Goal: Task Accomplishment & Management: Complete application form

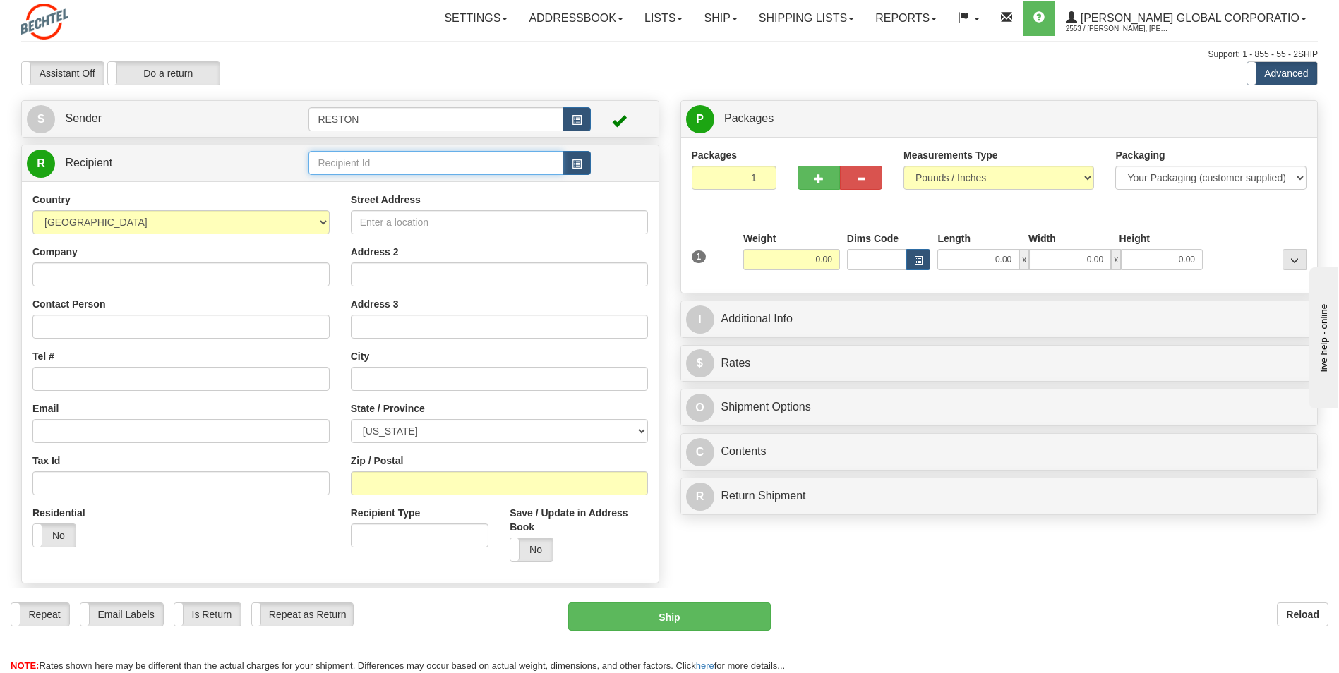
click at [352, 164] on input "text" at bounding box center [435, 163] width 254 height 24
click at [331, 164] on input "text" at bounding box center [435, 163] width 254 height 24
paste input "Roland Ruvalcaba"
type input "Roland Ruvalcaba"
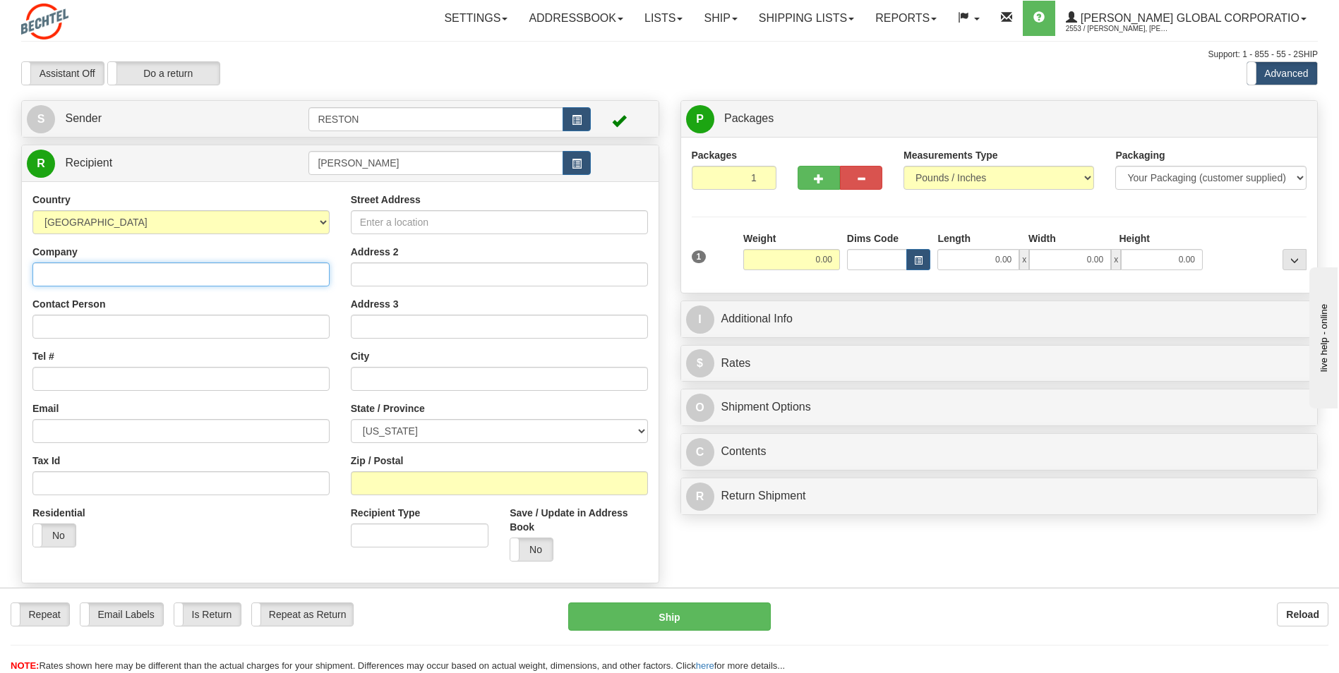
click at [46, 278] on input "Company" at bounding box center [180, 275] width 297 height 24
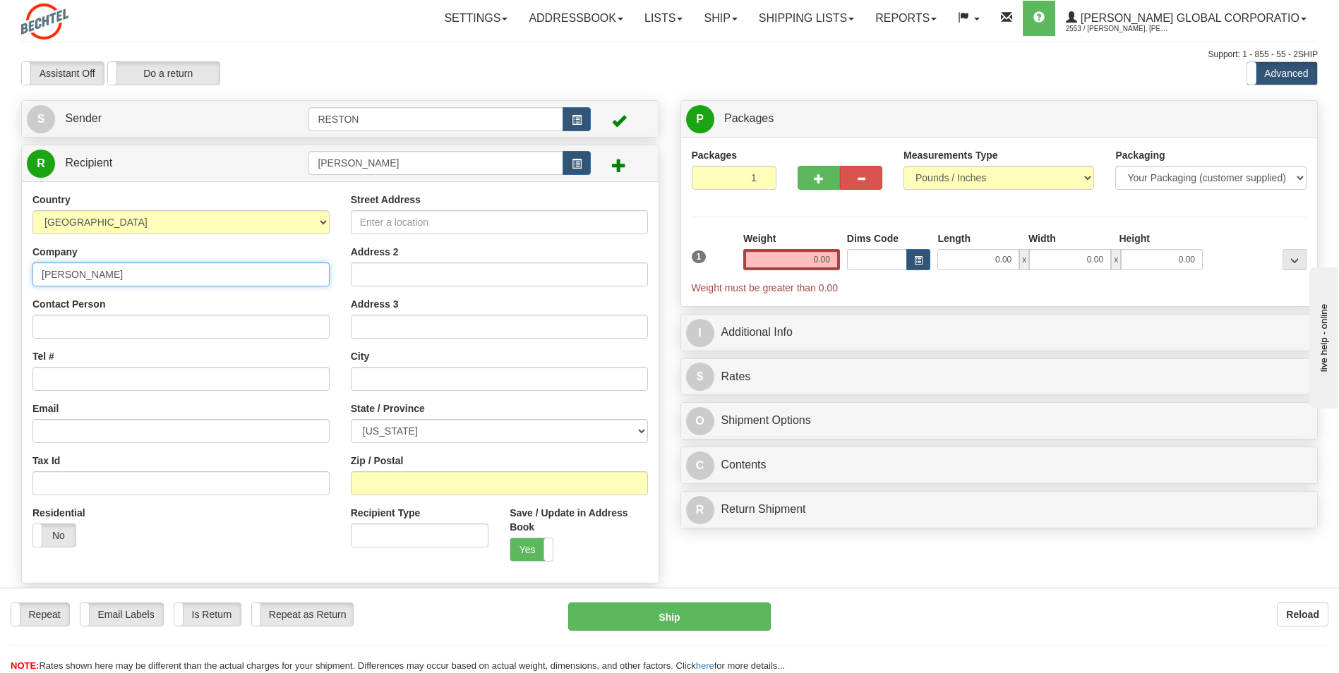
type input "Bechtel"
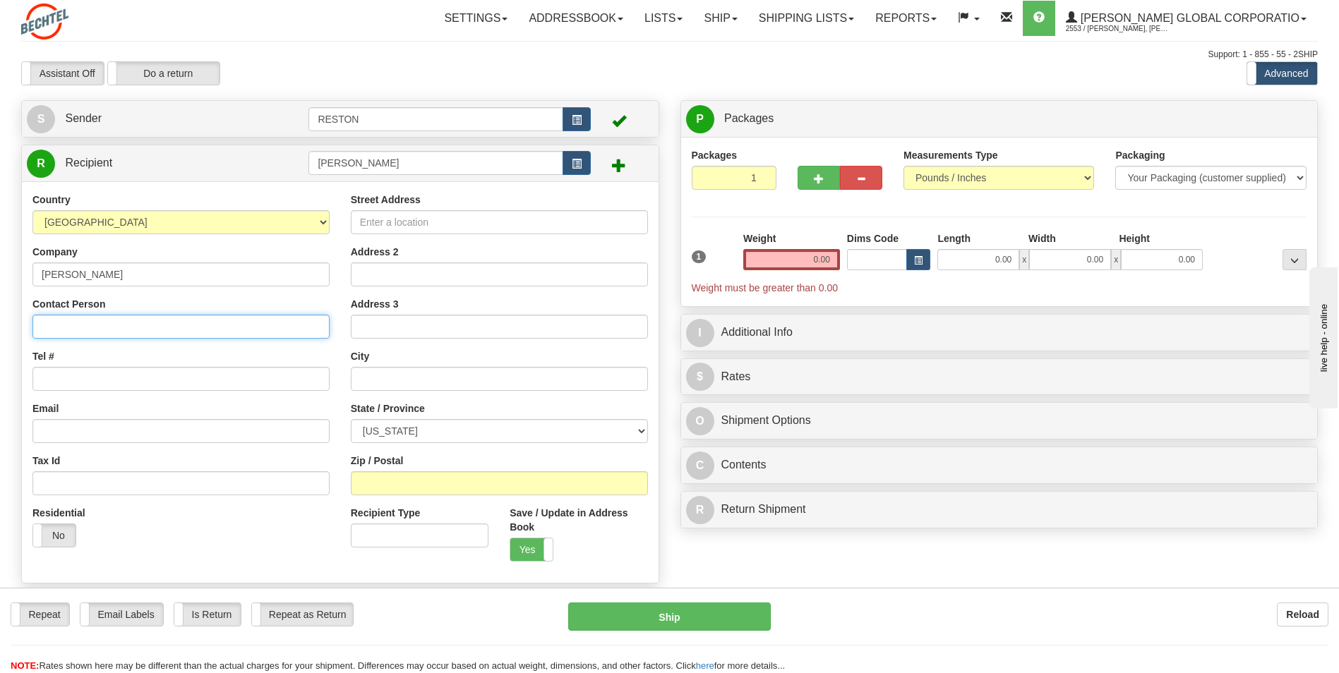
click at [46, 325] on input "Contact Person" at bounding box center [180, 327] width 297 height 24
paste input "Roland Ruvalcaba"
type input "Roland Ruvalcaba"
click at [42, 378] on input "Tel #" at bounding box center [180, 379] width 297 height 24
click at [75, 379] on input "(361)" at bounding box center [180, 379] width 297 height 24
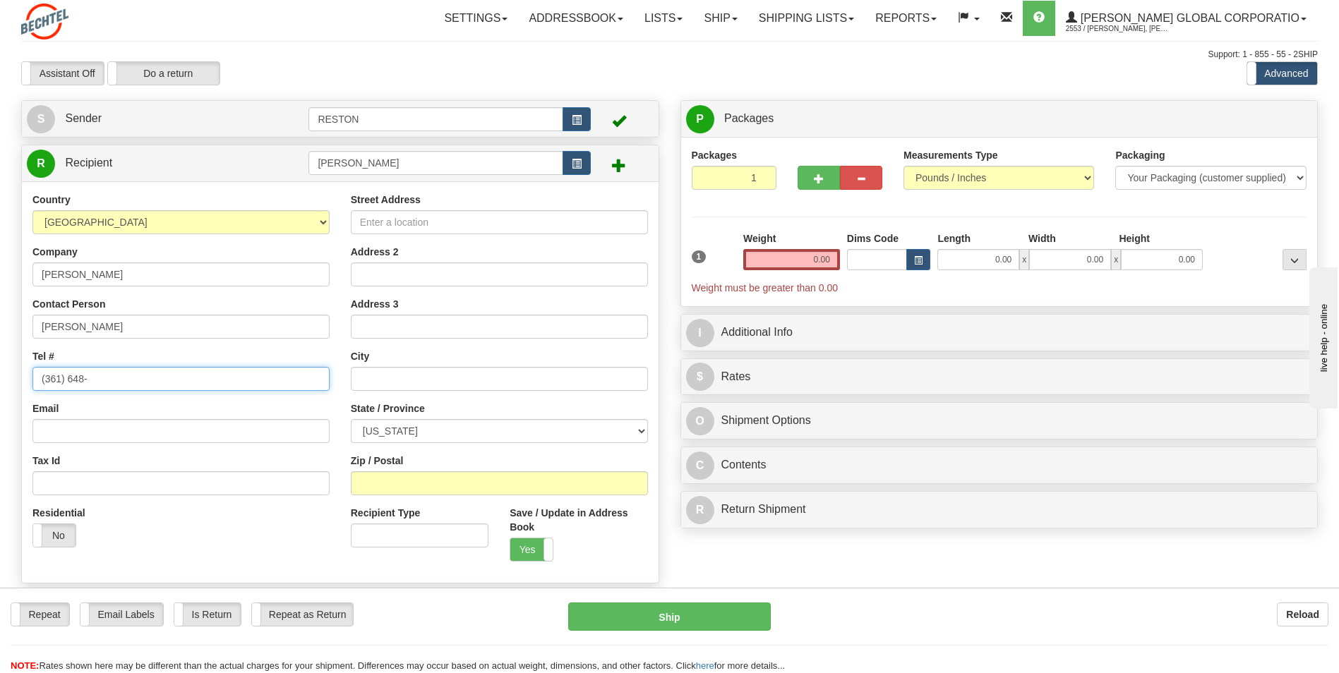
click at [102, 381] on input "(361) 648-" at bounding box center [180, 379] width 297 height 24
type input "(361) 648-3145"
click at [50, 431] on input "Email" at bounding box center [180, 431] width 297 height 24
click at [48, 433] on input "Email" at bounding box center [180, 431] width 297 height 24
paste input "rruvalc1@Bechtel.com"
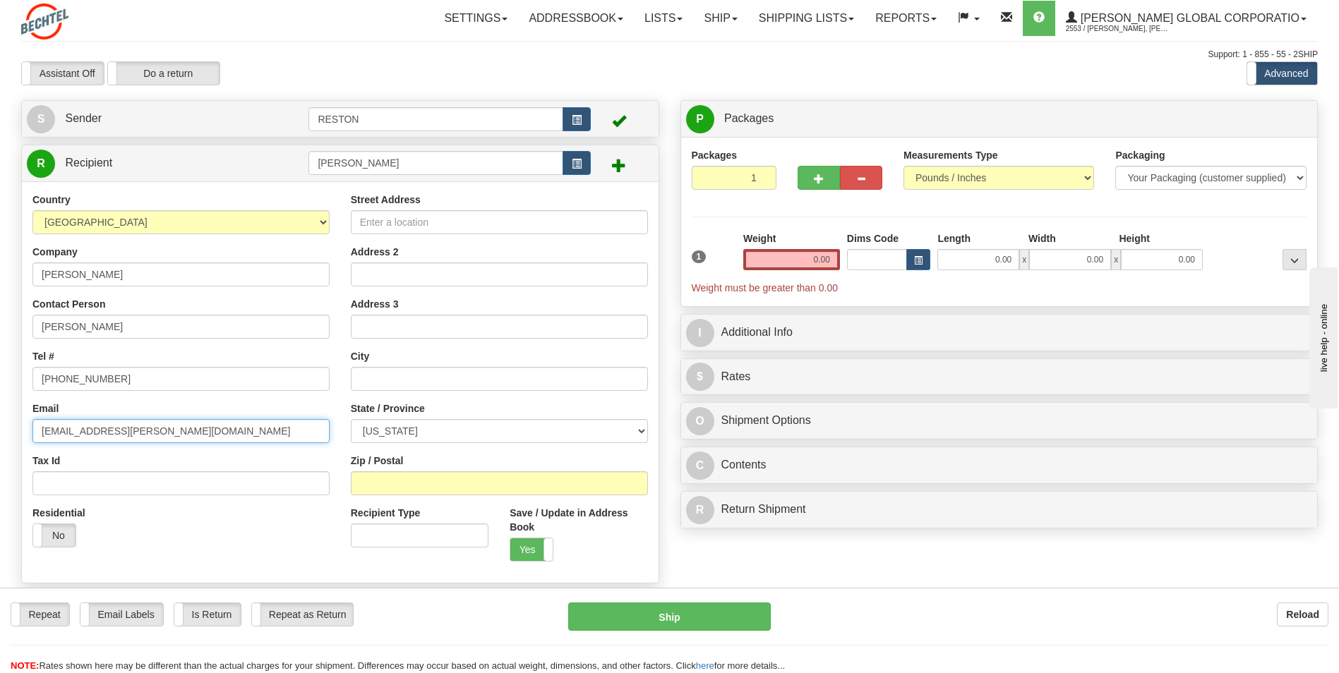
type input "rruvalc1@Bechtel.com"
click at [139, 546] on div "Residential Yes No" at bounding box center [181, 532] width 318 height 52
click at [376, 224] on input "Street Address" at bounding box center [499, 222] width 297 height 24
click at [391, 220] on input "Street Address" at bounding box center [499, 222] width 297 height 24
paste input "12801 Los Terrazos Blvd"
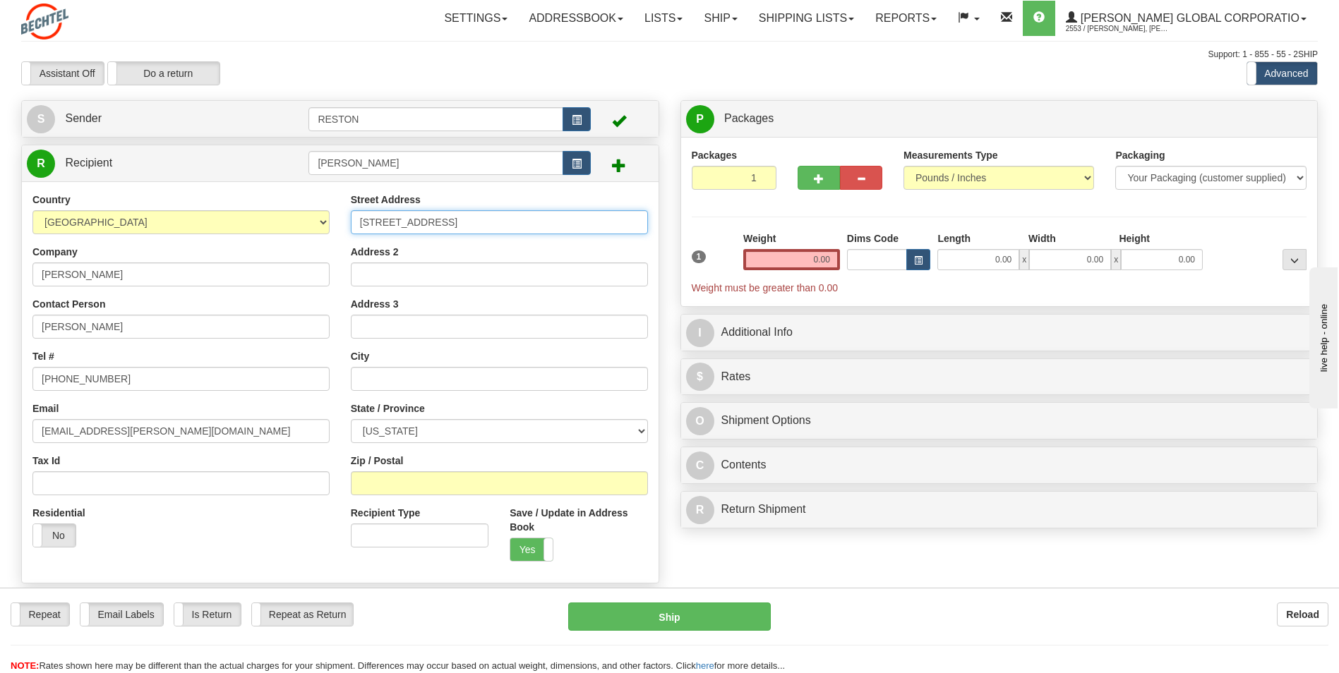
type input "12801 Los Terrazos Blvd"
click at [365, 376] on input "text" at bounding box center [499, 379] width 297 height 24
paste input "Edinburg"
type input "Edinburg"
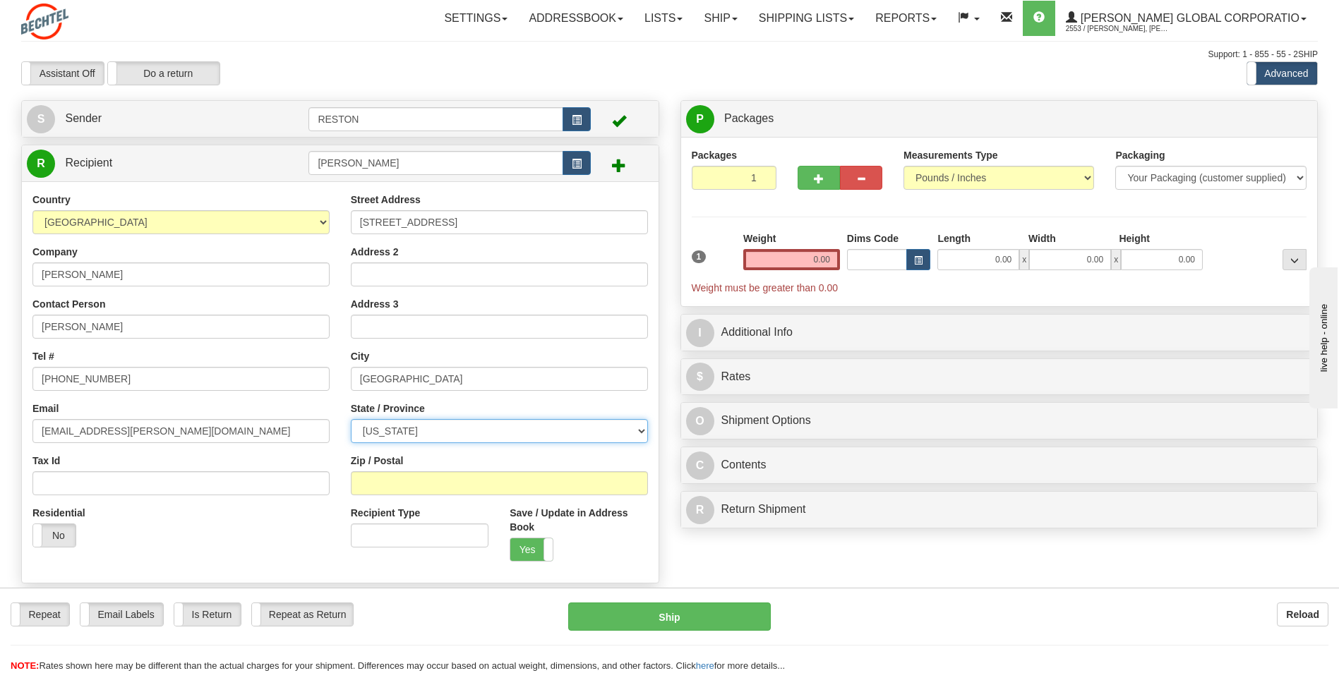
click at [371, 433] on select "ALABAMA ALASKA ARIZONA ARKANSAS Armed Forces America Armed Forces Europe Armed …" at bounding box center [499, 431] width 297 height 24
select select "TX"
click at [351, 419] on select "ALABAMA ALASKA ARIZONA ARKANSAS Armed Forces America Armed Forces Europe Armed …" at bounding box center [499, 431] width 297 height 24
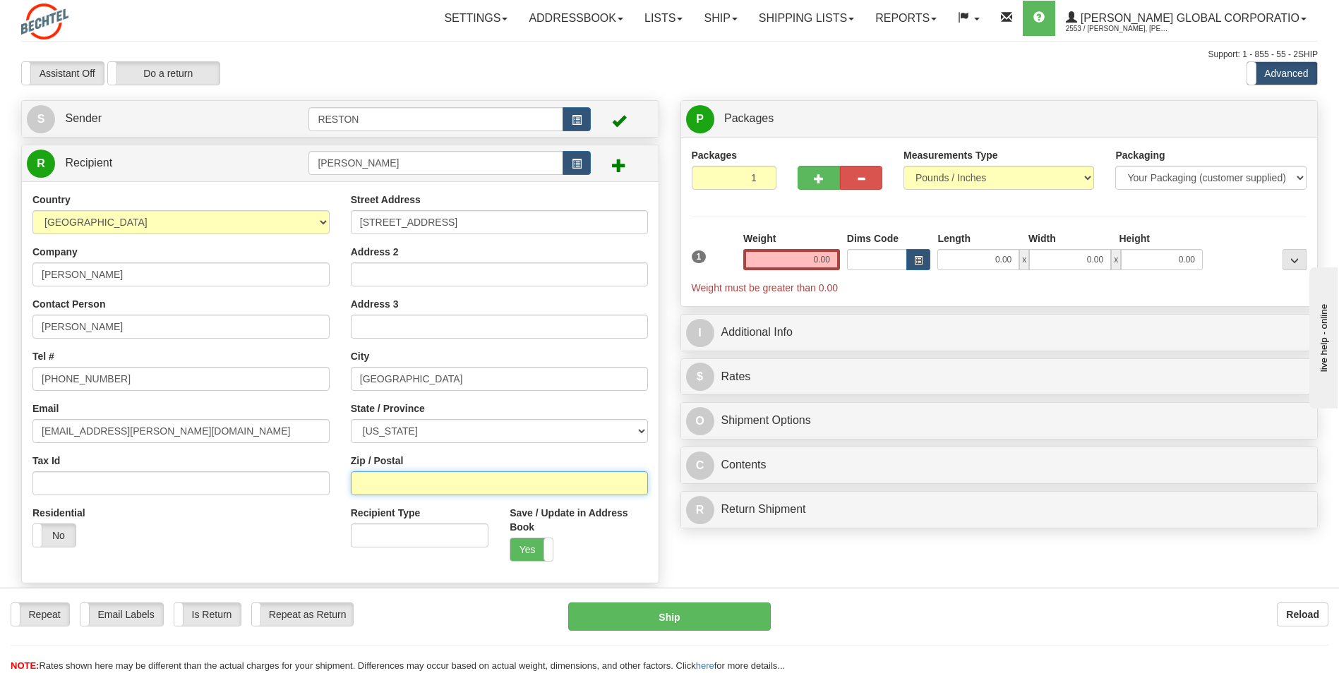
click at [380, 479] on input "Zip / Postal" at bounding box center [499, 484] width 297 height 24
paste input "78541"
type input "78541"
click at [273, 529] on div "Residential Yes No" at bounding box center [181, 532] width 318 height 52
click at [1300, 174] on select "Your Packaging (customer supplied) Envelope (carrier supplied) Pack (carrier su…" at bounding box center [1210, 178] width 191 height 24
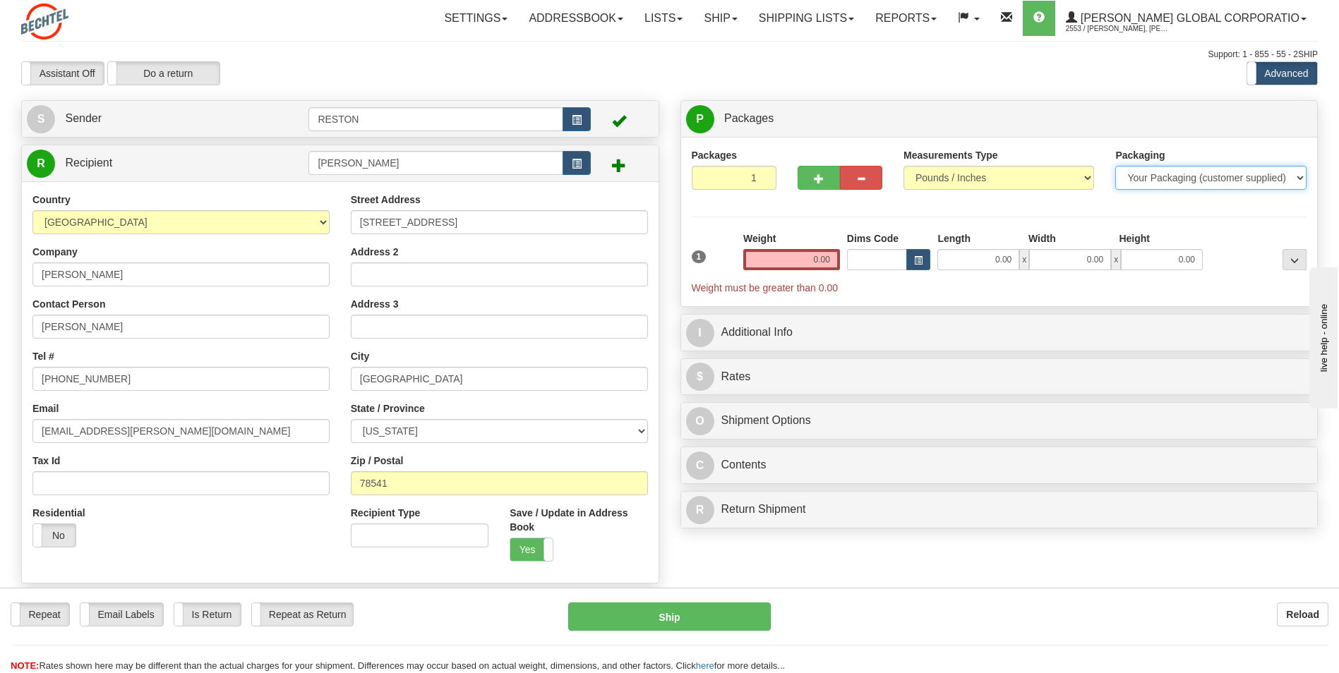
select select "4"
click at [1115, 166] on select "Your Packaging (customer supplied) Envelope (carrier supplied) Pack (carrier su…" at bounding box center [1210, 178] width 191 height 24
click at [811, 252] on input "0.00" at bounding box center [791, 259] width 97 height 21
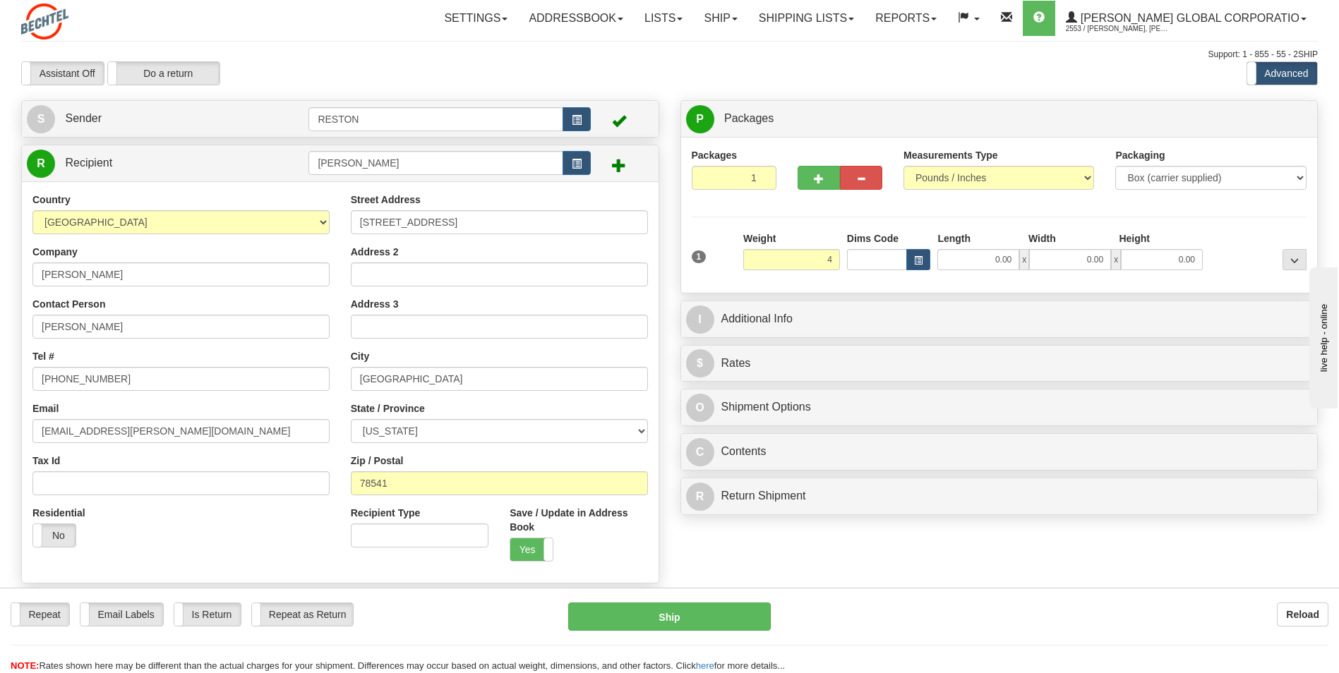
type input "4.00"
click at [700, 211] on div "Packages 1 1 Measurements Type" at bounding box center [1000, 215] width 616 height 134
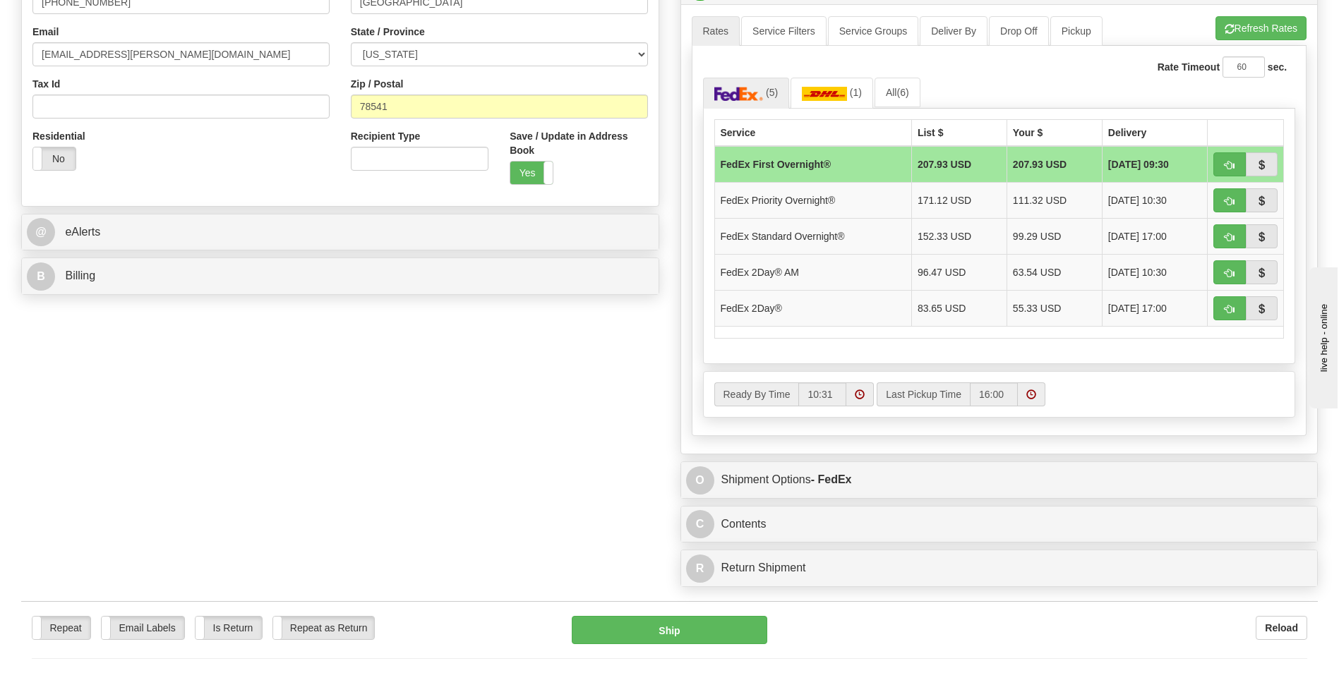
scroll to position [364, 0]
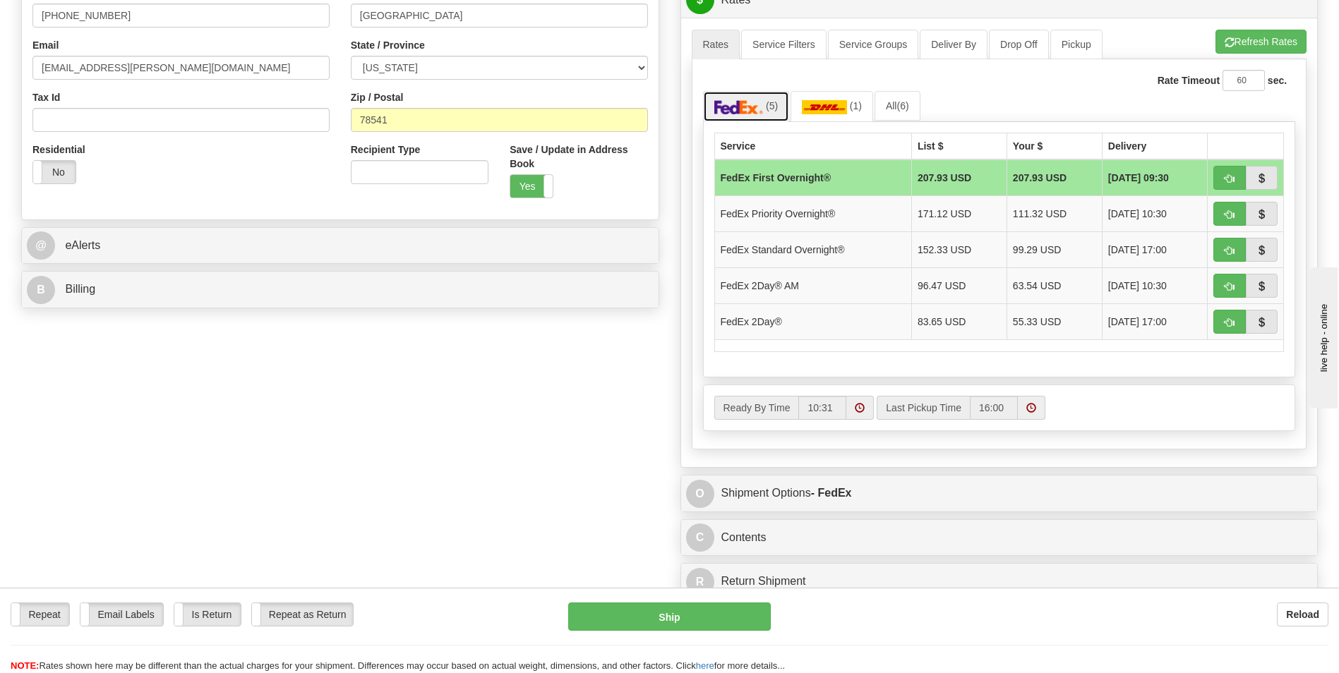
click at [738, 107] on img at bounding box center [738, 107] width 49 height 14
click at [771, 105] on span "(5)" at bounding box center [772, 105] width 12 height 11
click at [827, 103] on img at bounding box center [824, 107] width 45 height 14
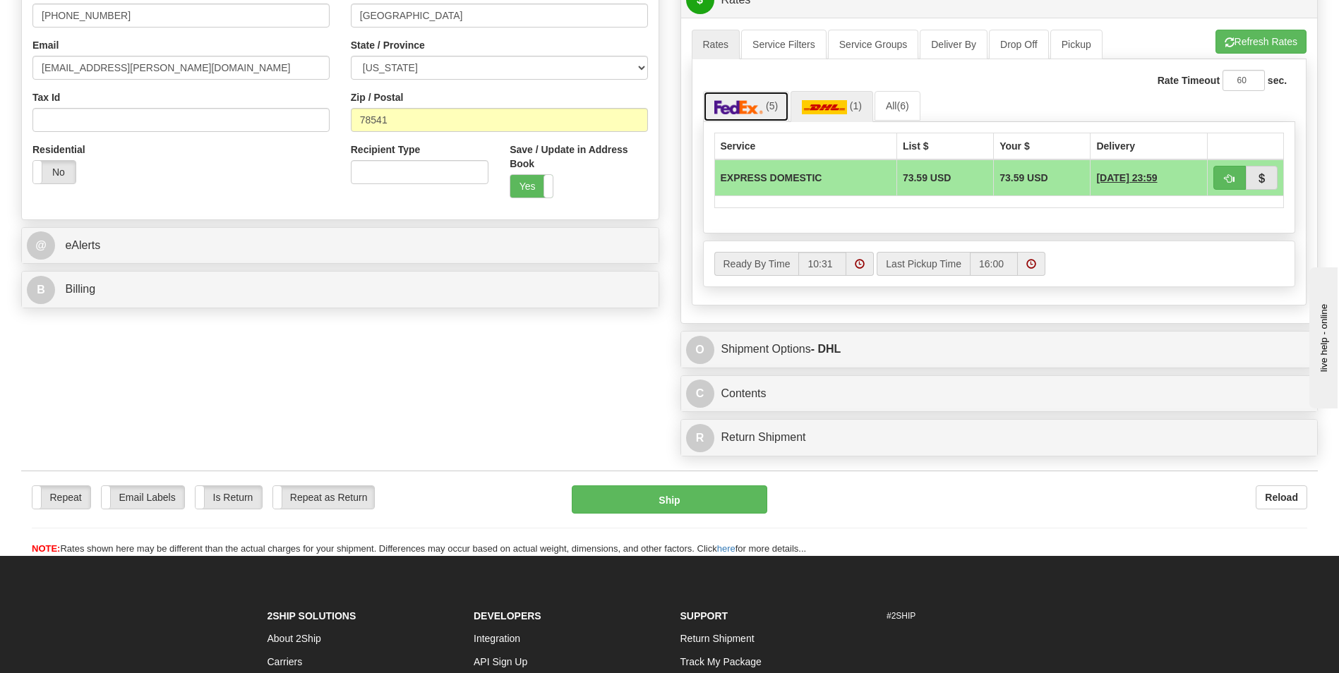
click at [739, 106] on img at bounding box center [738, 107] width 49 height 14
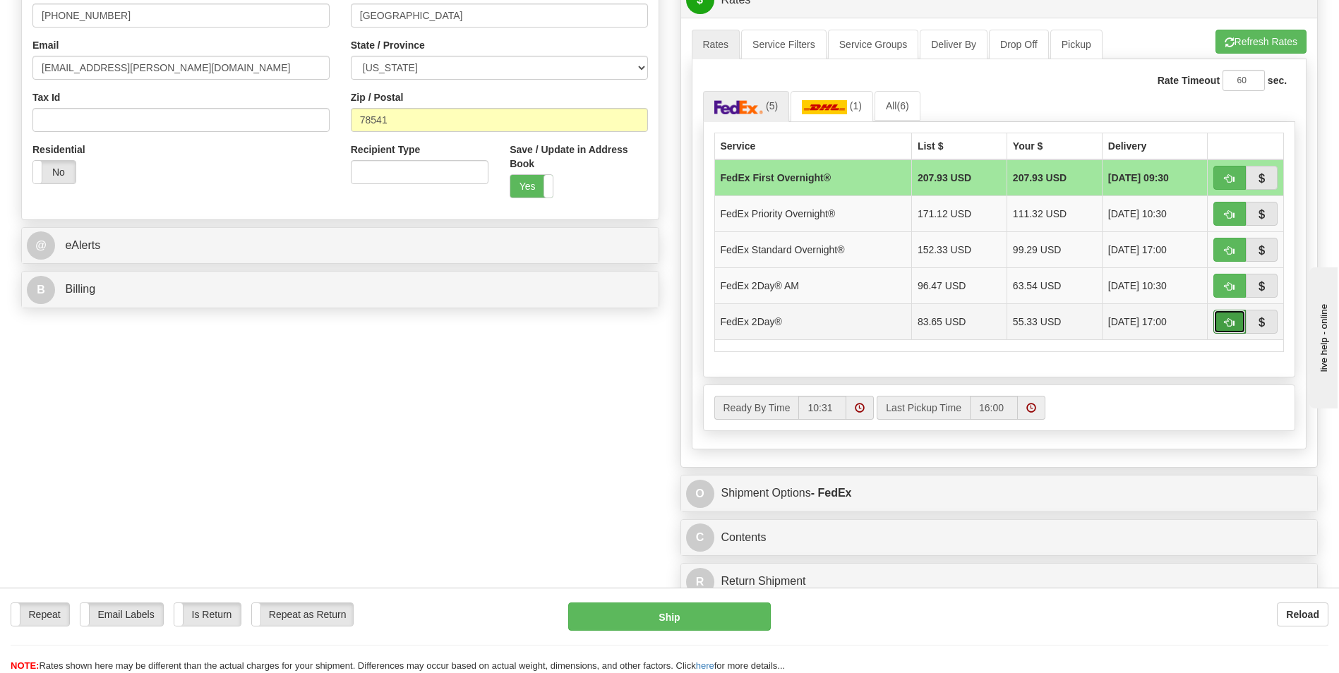
click at [1229, 321] on span "button" at bounding box center [1230, 322] width 10 height 9
type input "03"
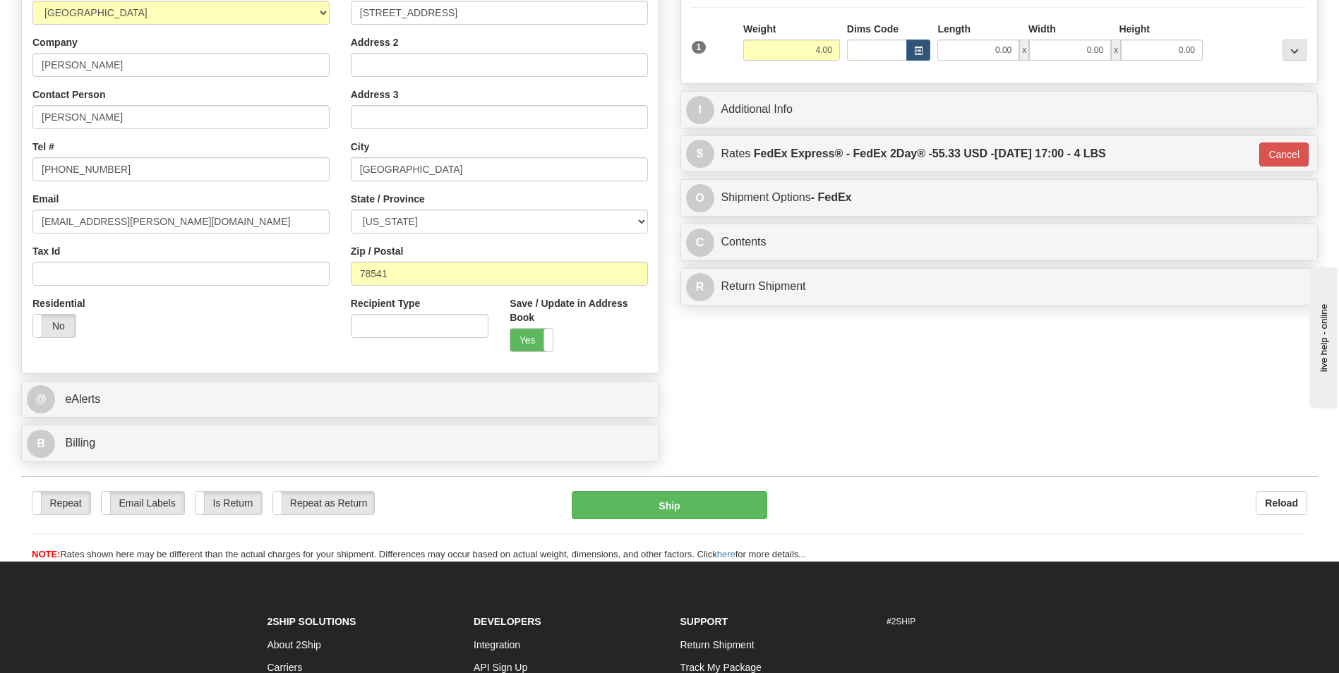
scroll to position [214, 0]
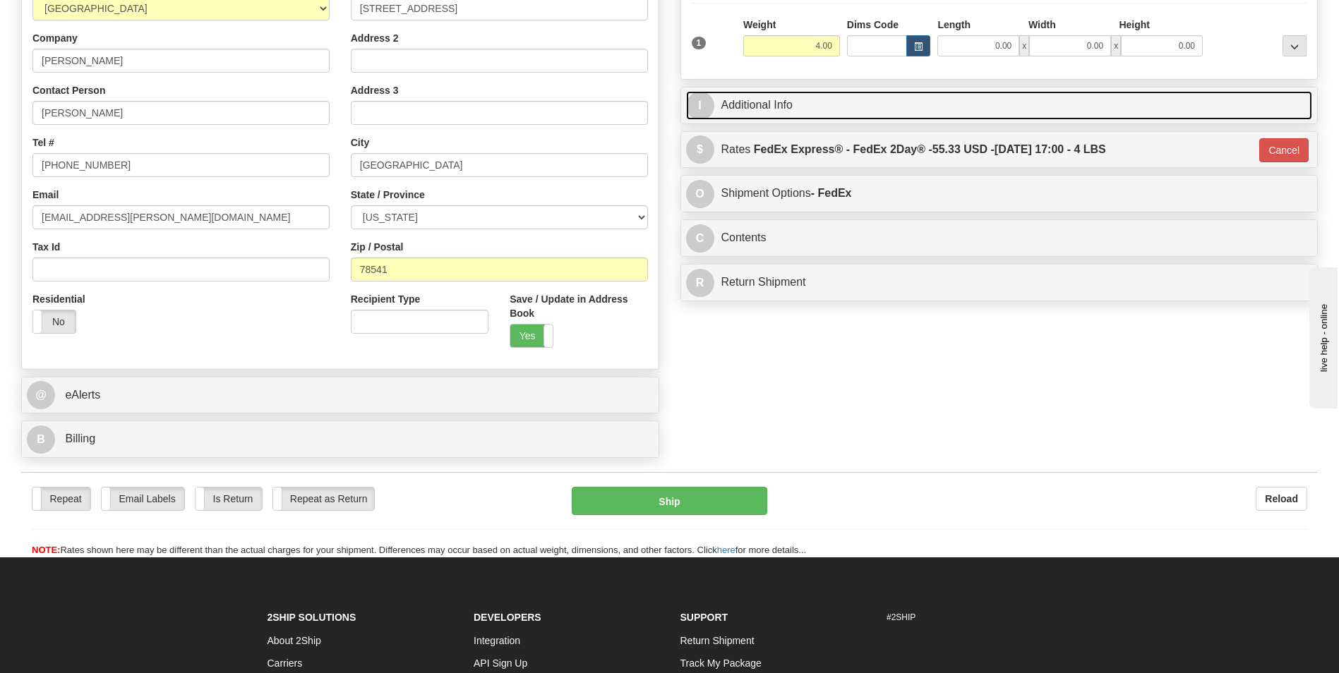
click at [698, 102] on span "I" at bounding box center [700, 106] width 28 height 28
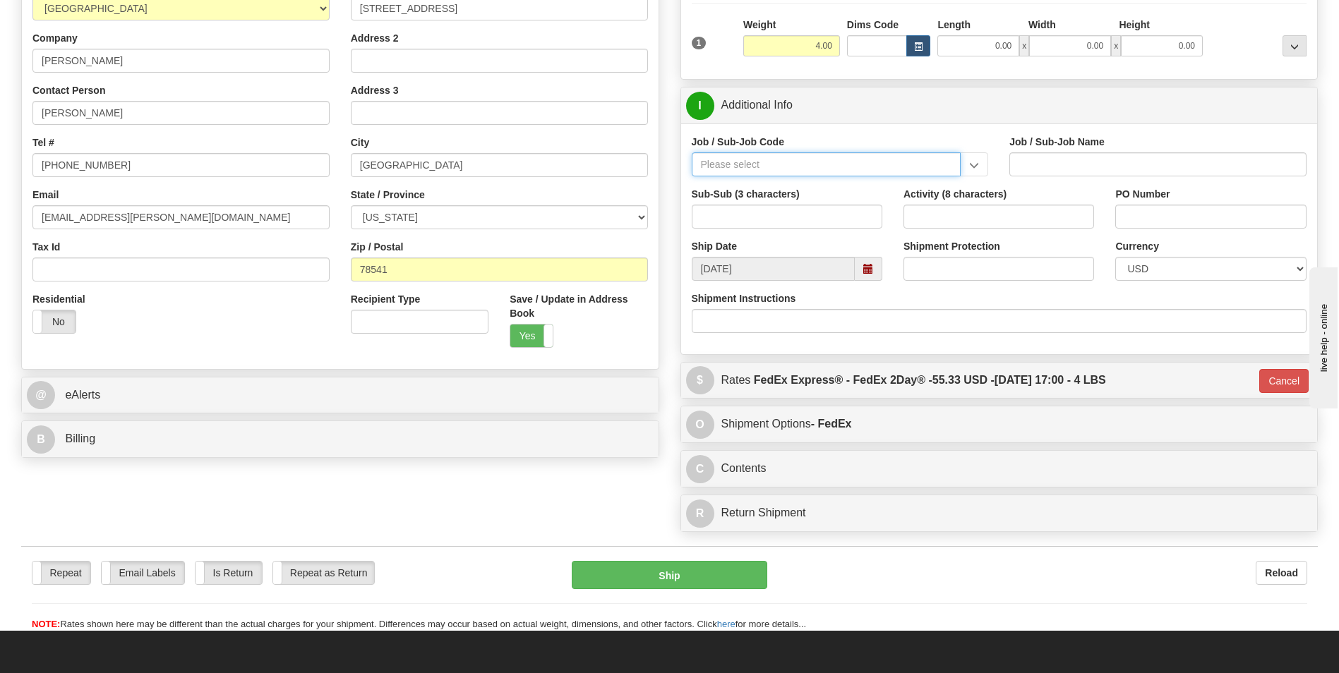
click at [728, 162] on input "Job / Sub-Job Code" at bounding box center [827, 164] width 270 height 24
click at [724, 167] on input "Job / Sub-Job Code" at bounding box center [827, 164] width 270 height 24
paste input "26649-210"
type input "26649-210"
click at [712, 187] on div "26649-210" at bounding box center [823, 187] width 256 height 16
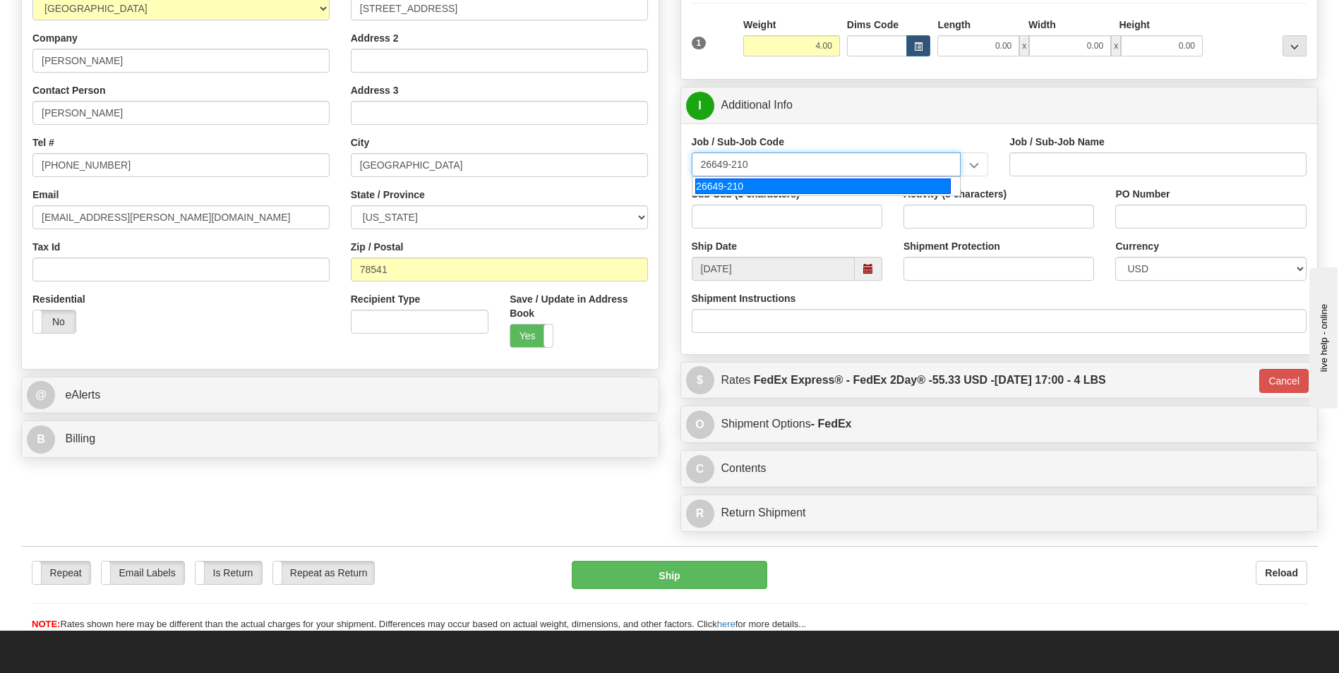
type input "ESCAPE SOLAR PROJECT - FIELD NON-MANUAL"
type input "26649-210"
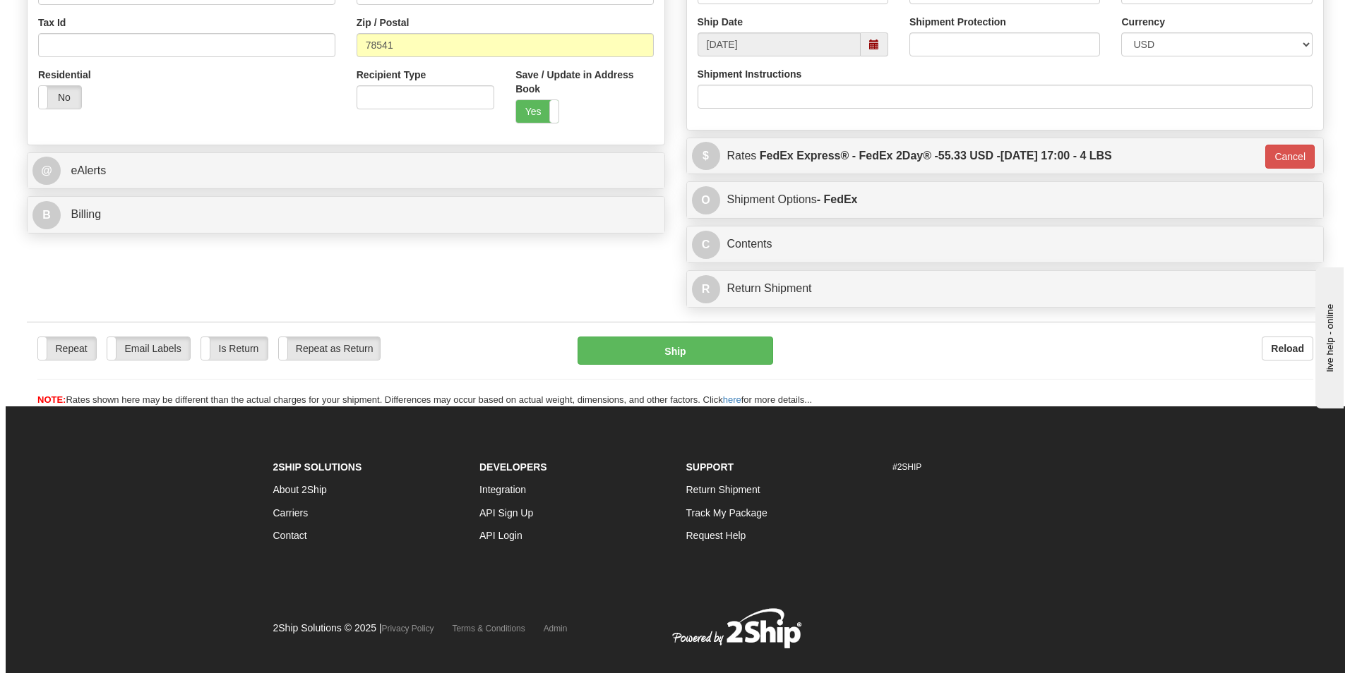
scroll to position [464, 0]
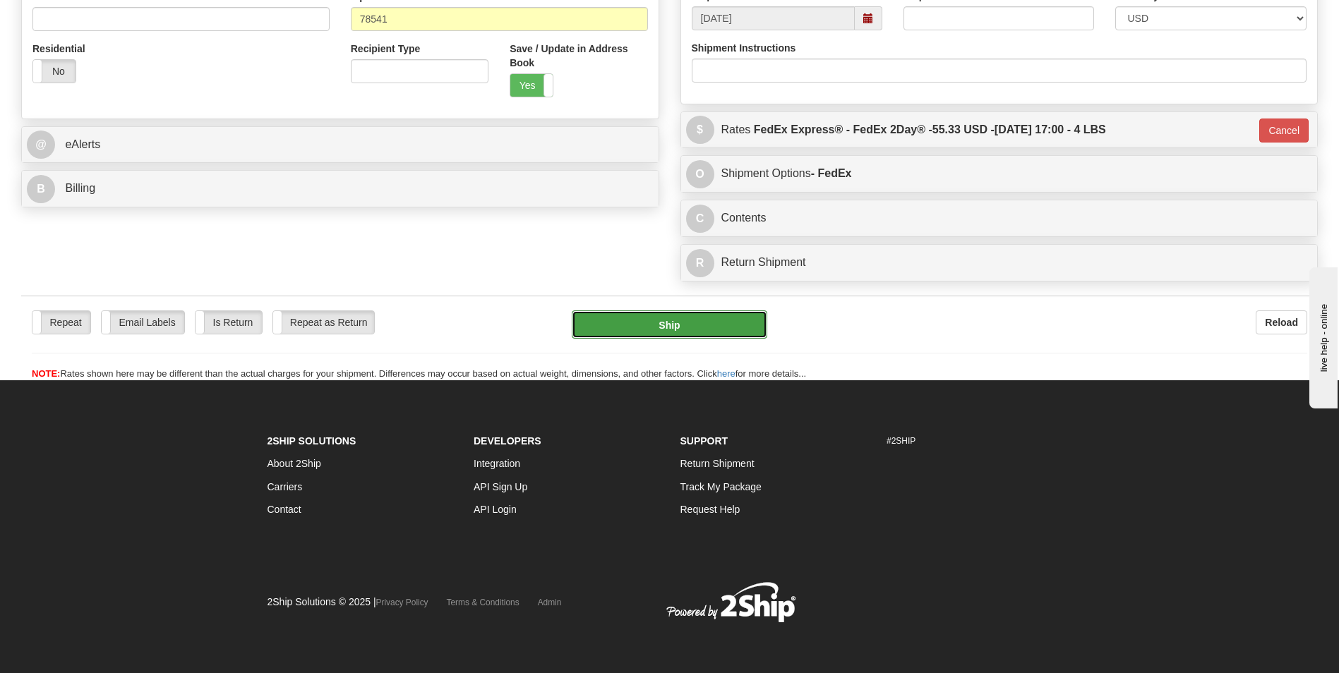
click at [666, 329] on button "Ship" at bounding box center [669, 325] width 195 height 28
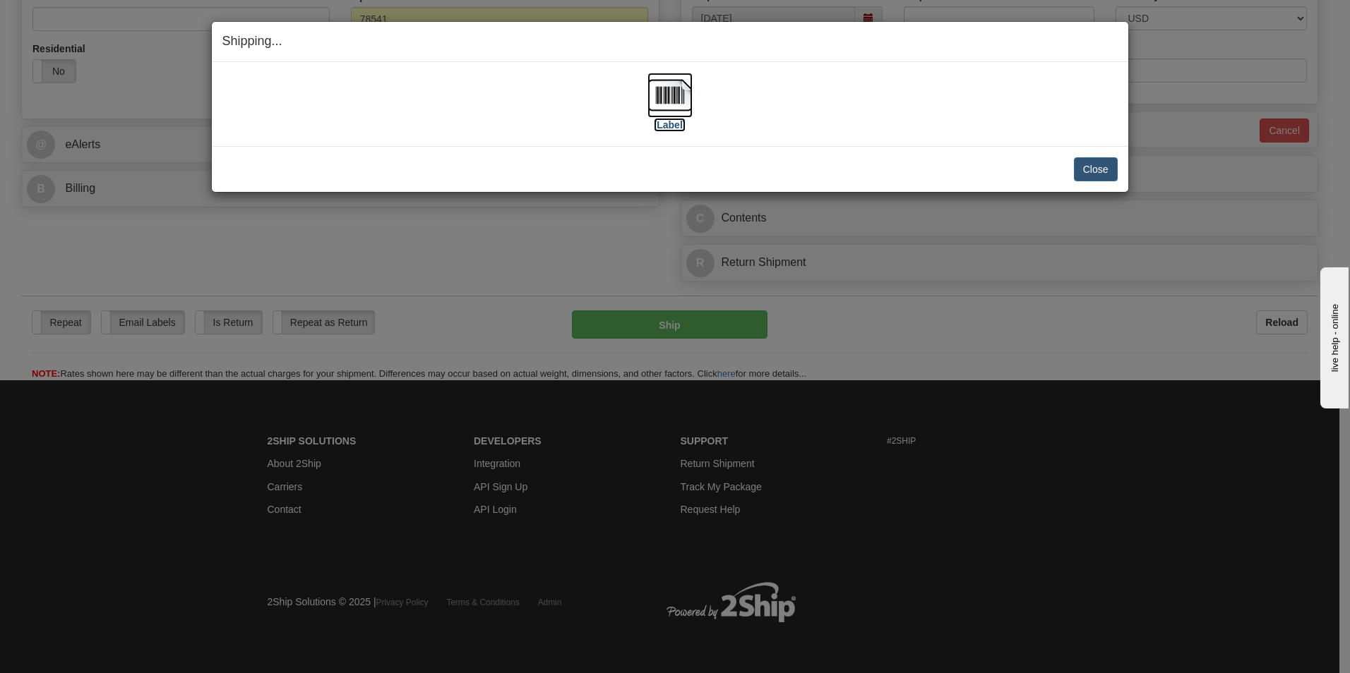
click at [671, 95] on img at bounding box center [669, 95] width 45 height 45
click at [1092, 169] on button "Close" at bounding box center [1096, 169] width 44 height 24
